Goal: Task Accomplishment & Management: Complete application form

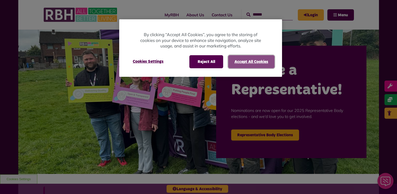
click at [236, 66] on button "Accept All Cookies" at bounding box center [251, 61] width 46 height 13
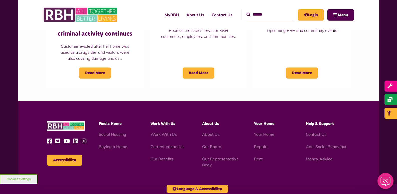
scroll to position [443, 0]
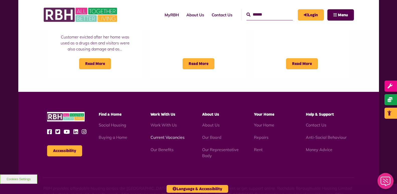
click at [177, 139] on link "Current Vacancies" at bounding box center [168, 137] width 34 height 5
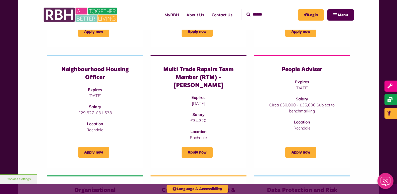
scroll to position [172, 0]
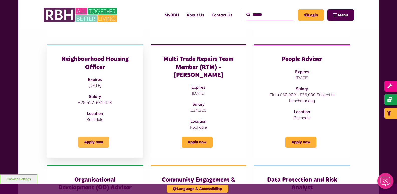
click at [84, 136] on link "Apply now" at bounding box center [93, 141] width 31 height 11
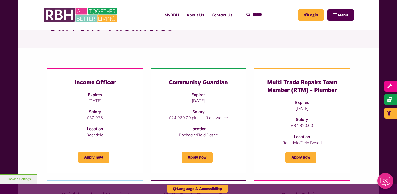
scroll to position [39, 0]
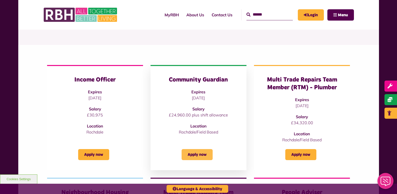
click at [190, 154] on link "Apply now" at bounding box center [197, 154] width 31 height 11
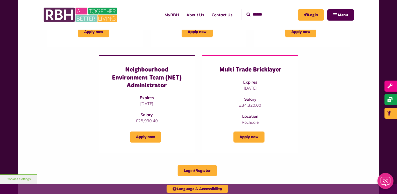
scroll to position [393, 0]
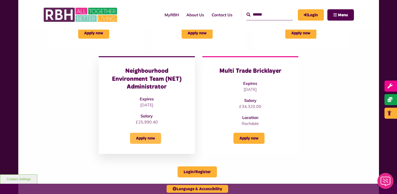
click at [147, 133] on link "Apply now" at bounding box center [145, 138] width 31 height 11
